Goal: Task Accomplishment & Management: Use online tool/utility

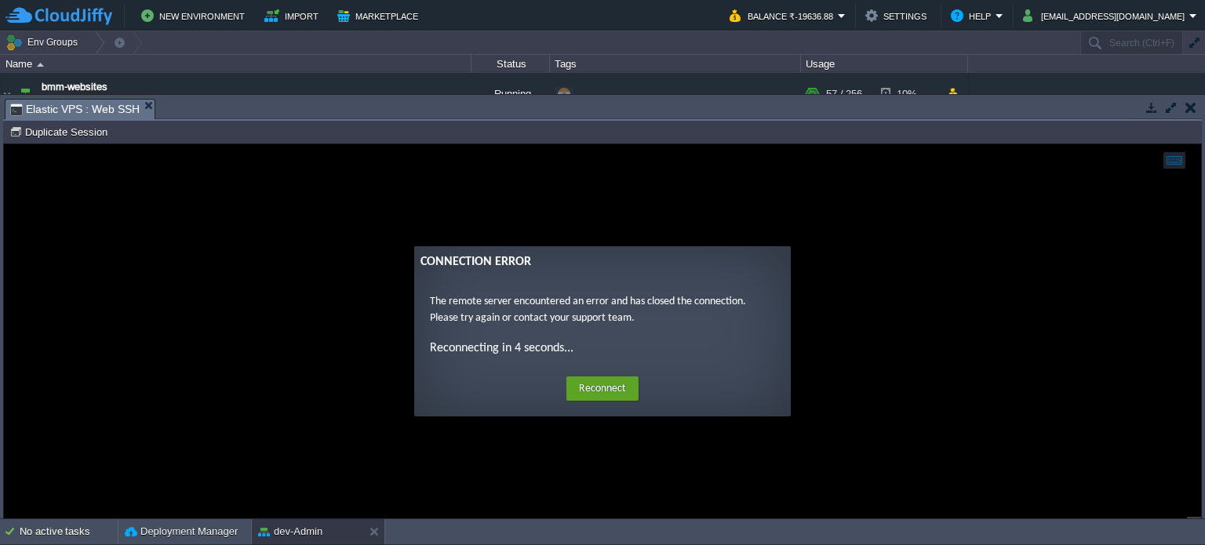
click at [603, 393] on button "Reconnect" at bounding box center [602, 389] width 72 height 25
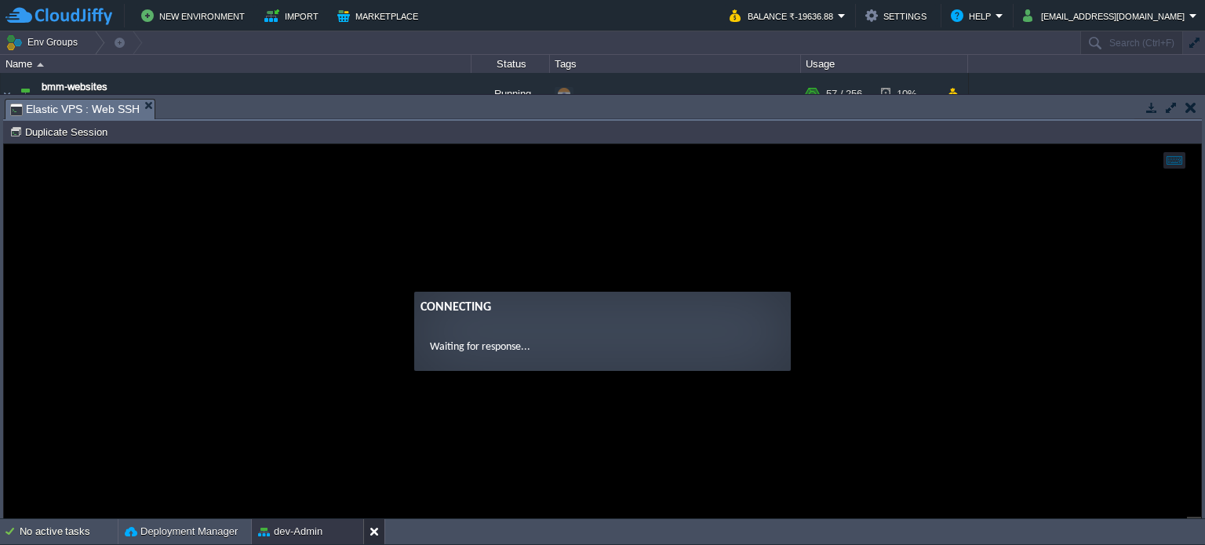
click at [377, 526] on button at bounding box center [378, 532] width 16 height 16
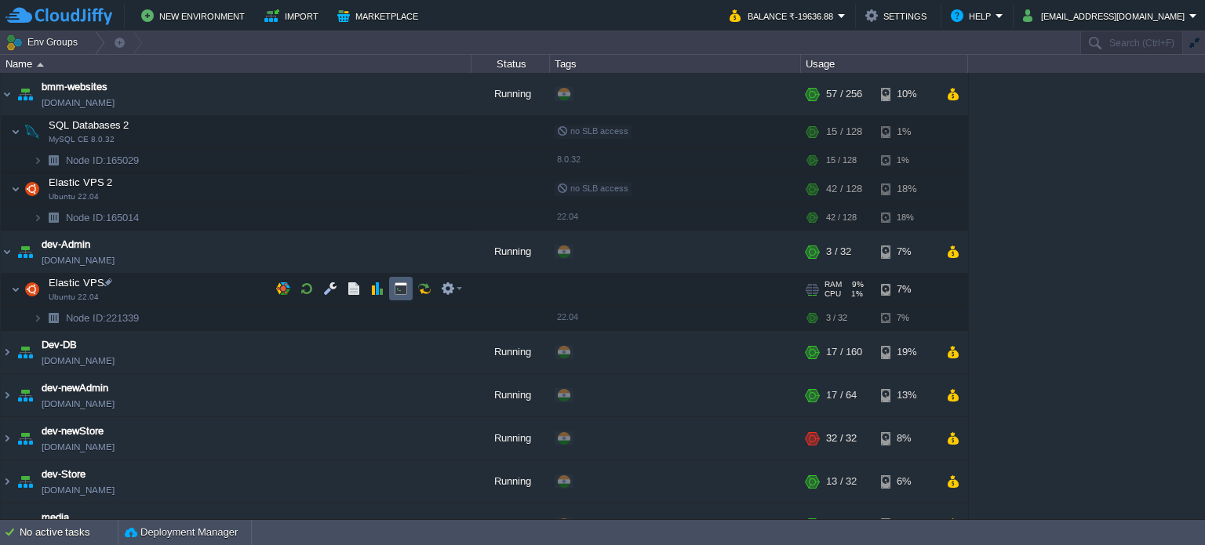
click at [395, 287] on button "button" at bounding box center [401, 289] width 14 height 14
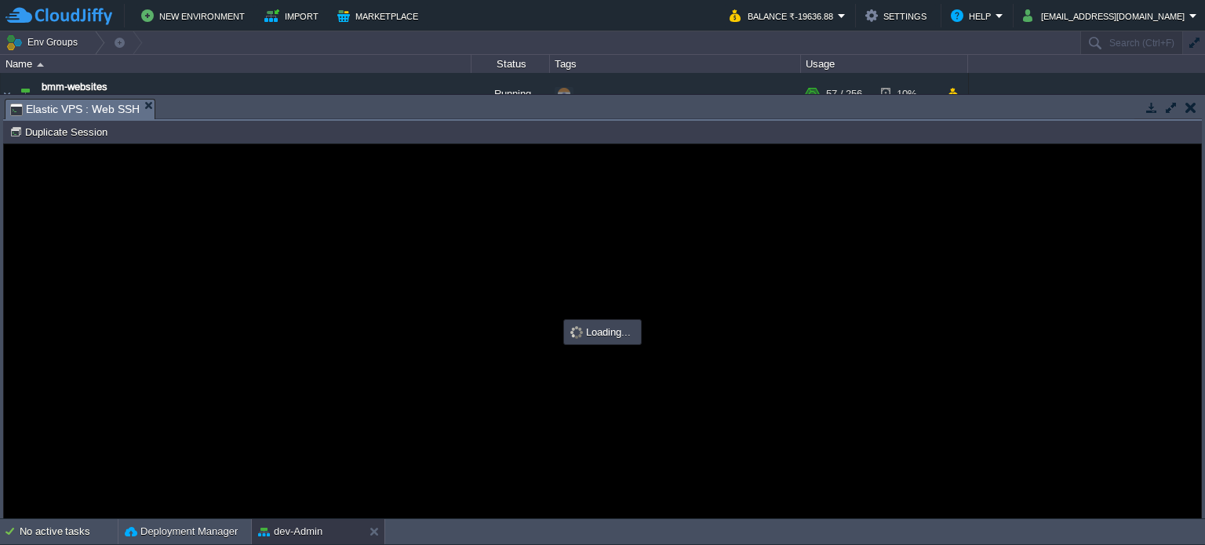
type input "#000000"
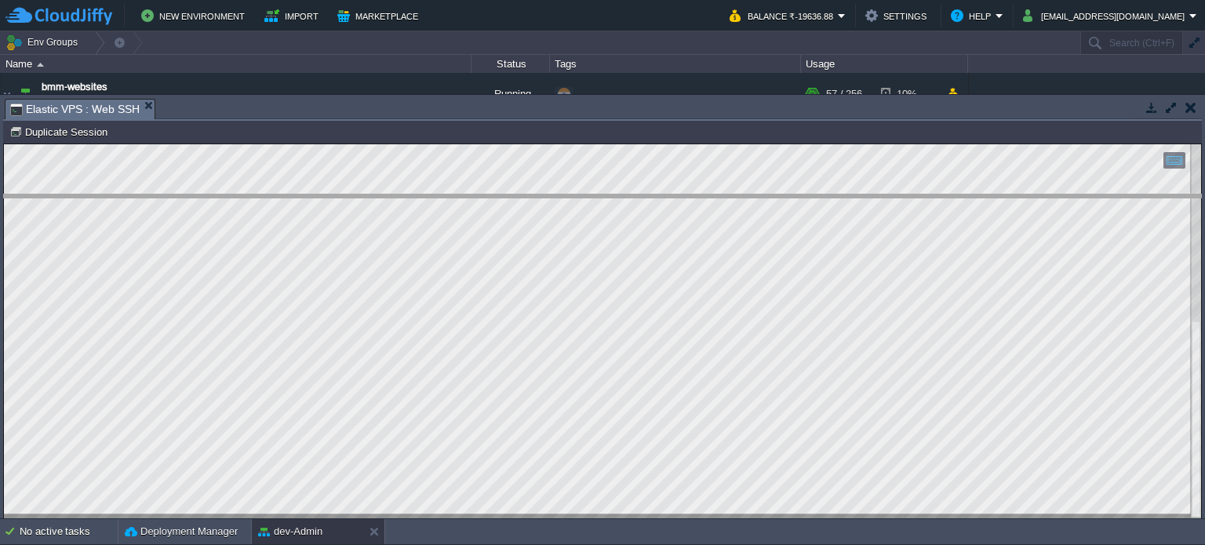
drag, startPoint x: 408, startPoint y: 118, endPoint x: 402, endPoint y: 328, distance: 210.4
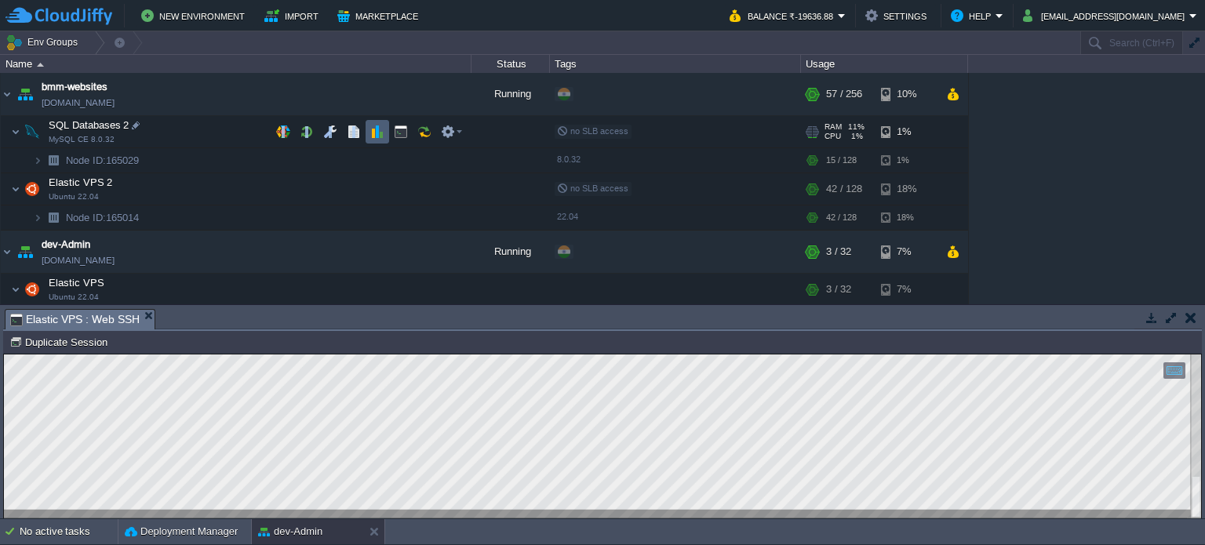
drag, startPoint x: 413, startPoint y: 186, endPoint x: 377, endPoint y: 137, distance: 61.0
click at [377, 137] on div "bmm-websites [DOMAIN_NAME] Running + Add to Env Group RAM 22% CPU 13% 57 / 256 …" at bounding box center [602, 188] width 1205 height 231
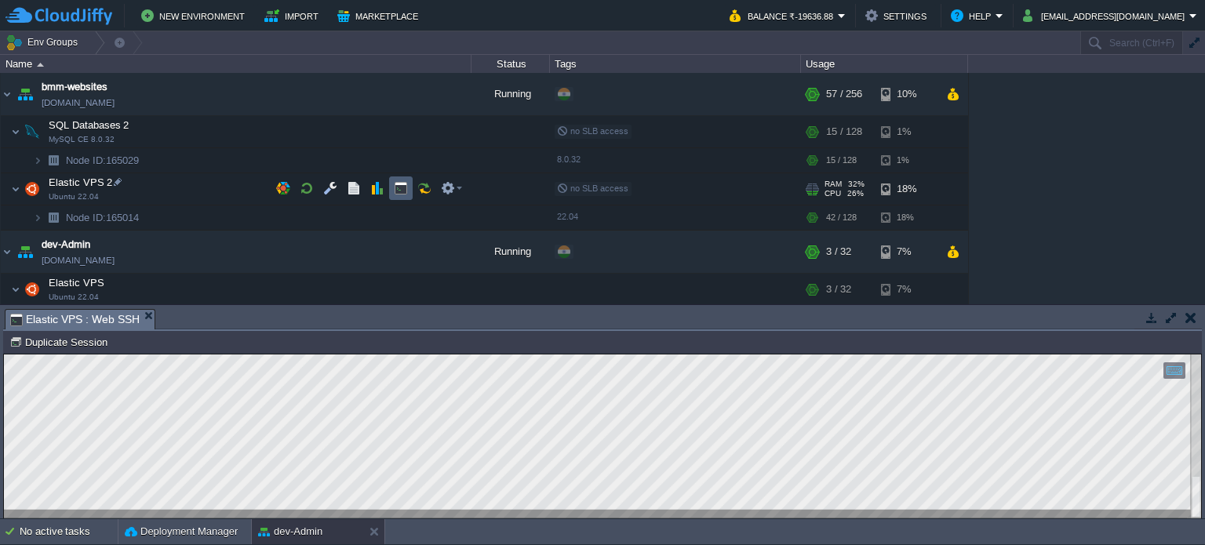
click at [397, 185] on button "button" at bounding box center [401, 188] width 14 height 14
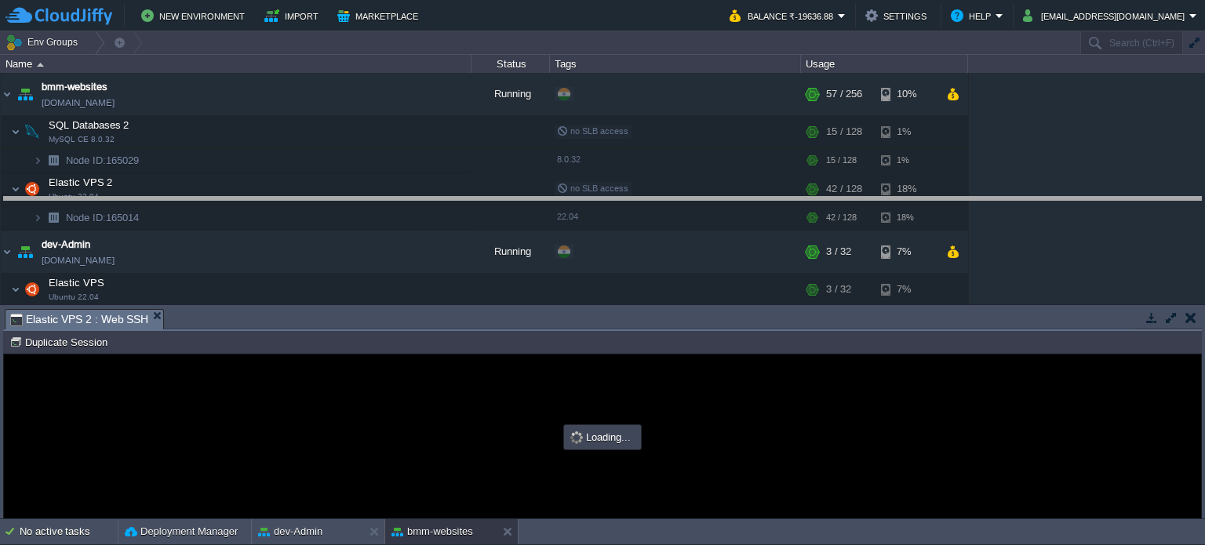
drag, startPoint x: 477, startPoint y: 319, endPoint x: 493, endPoint y: 159, distance: 160.0
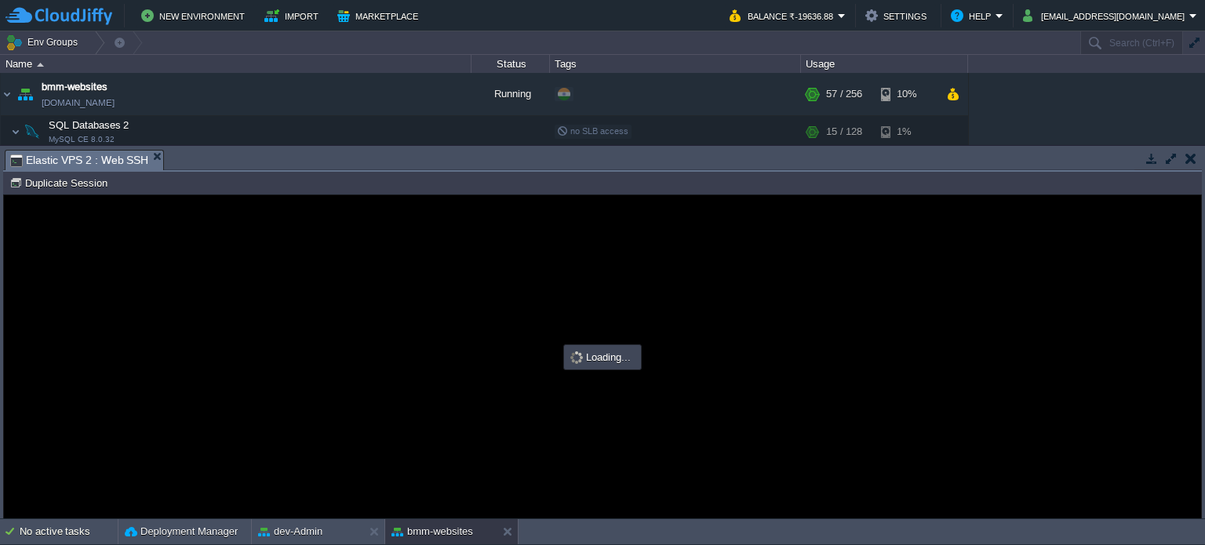
type input "#000000"
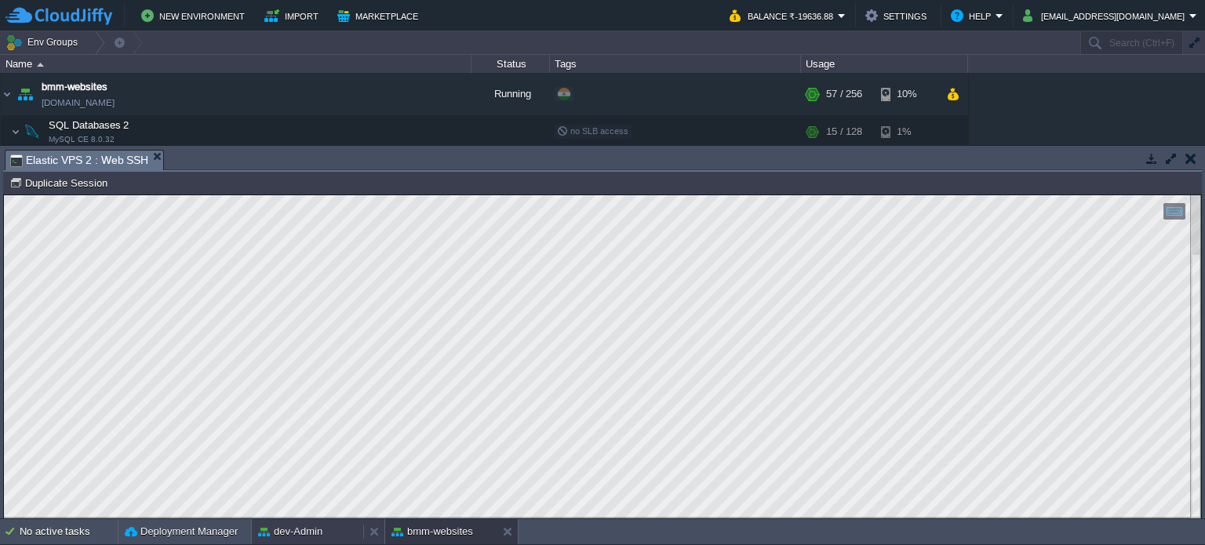
click at [301, 533] on button "dev-Admin" at bounding box center [290, 532] width 64 height 16
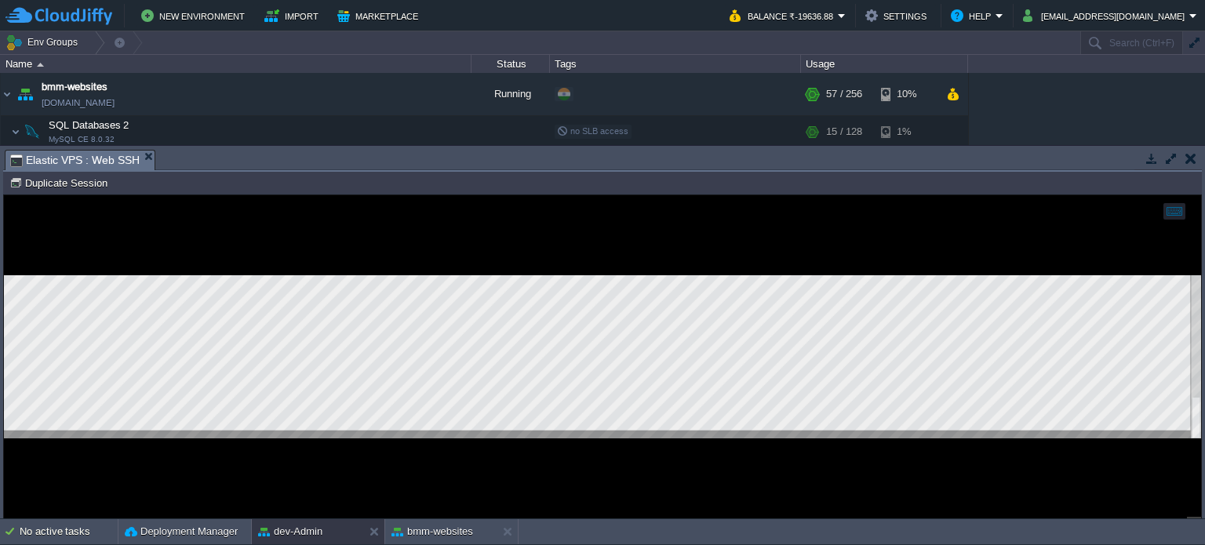
click at [459, 447] on div at bounding box center [602, 356] width 1197 height 323
